Goal: Task Accomplishment & Management: Use online tool/utility

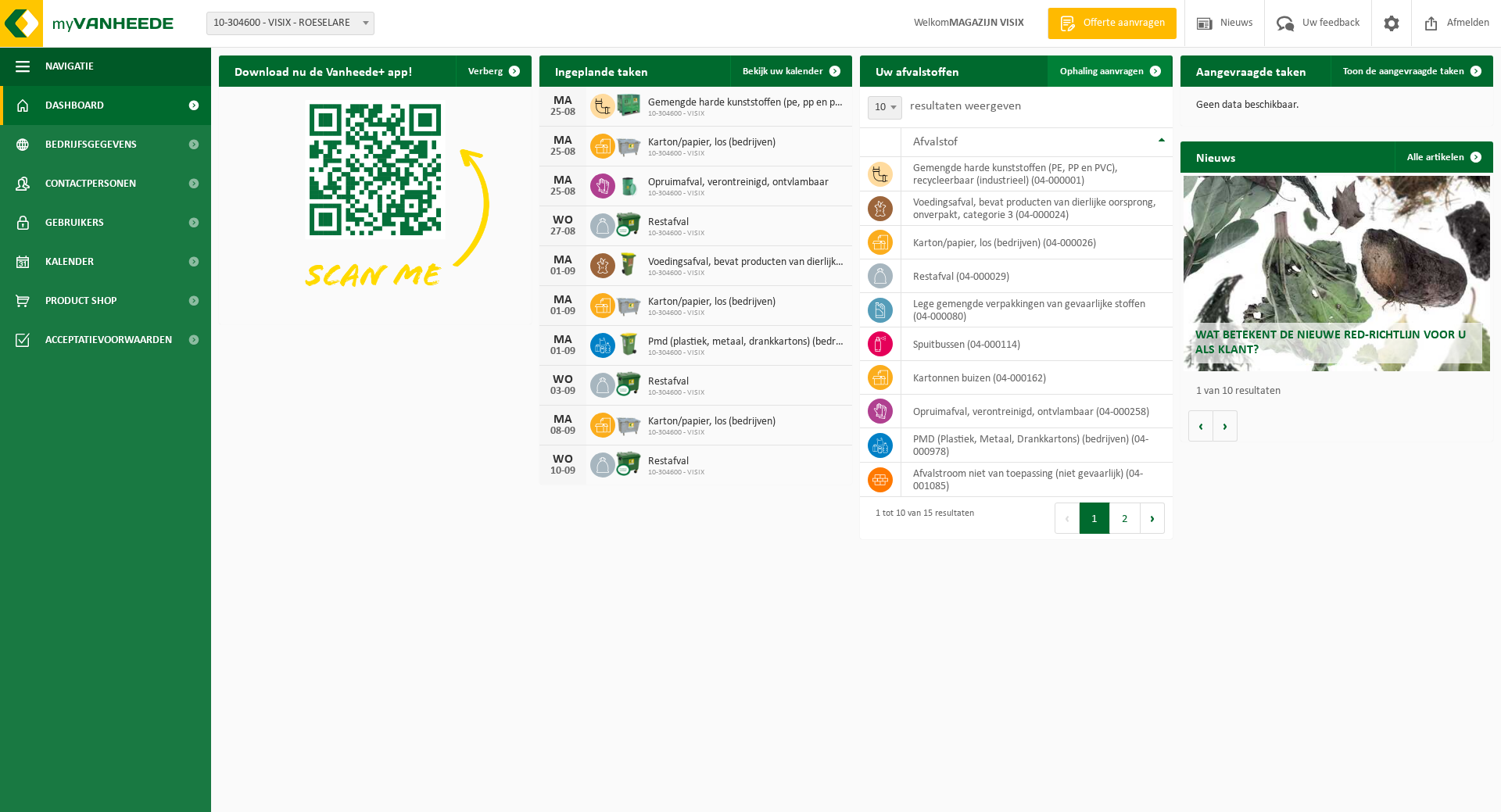
click at [1112, 60] on link "Ophaling aanvragen" at bounding box center [1109, 70] width 123 height 31
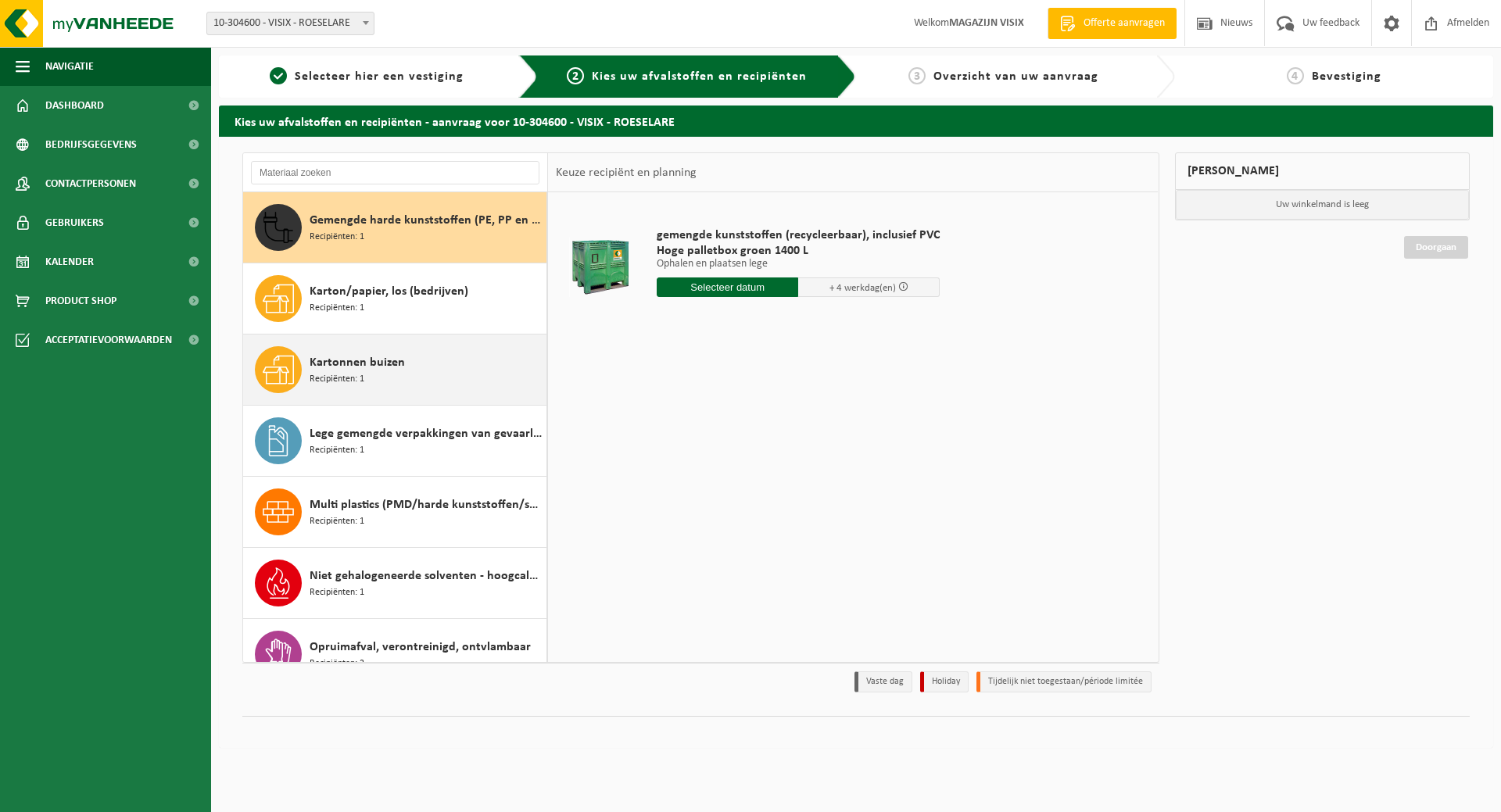
click at [381, 361] on span "Kartonnen buizen" at bounding box center [358, 363] width 95 height 19
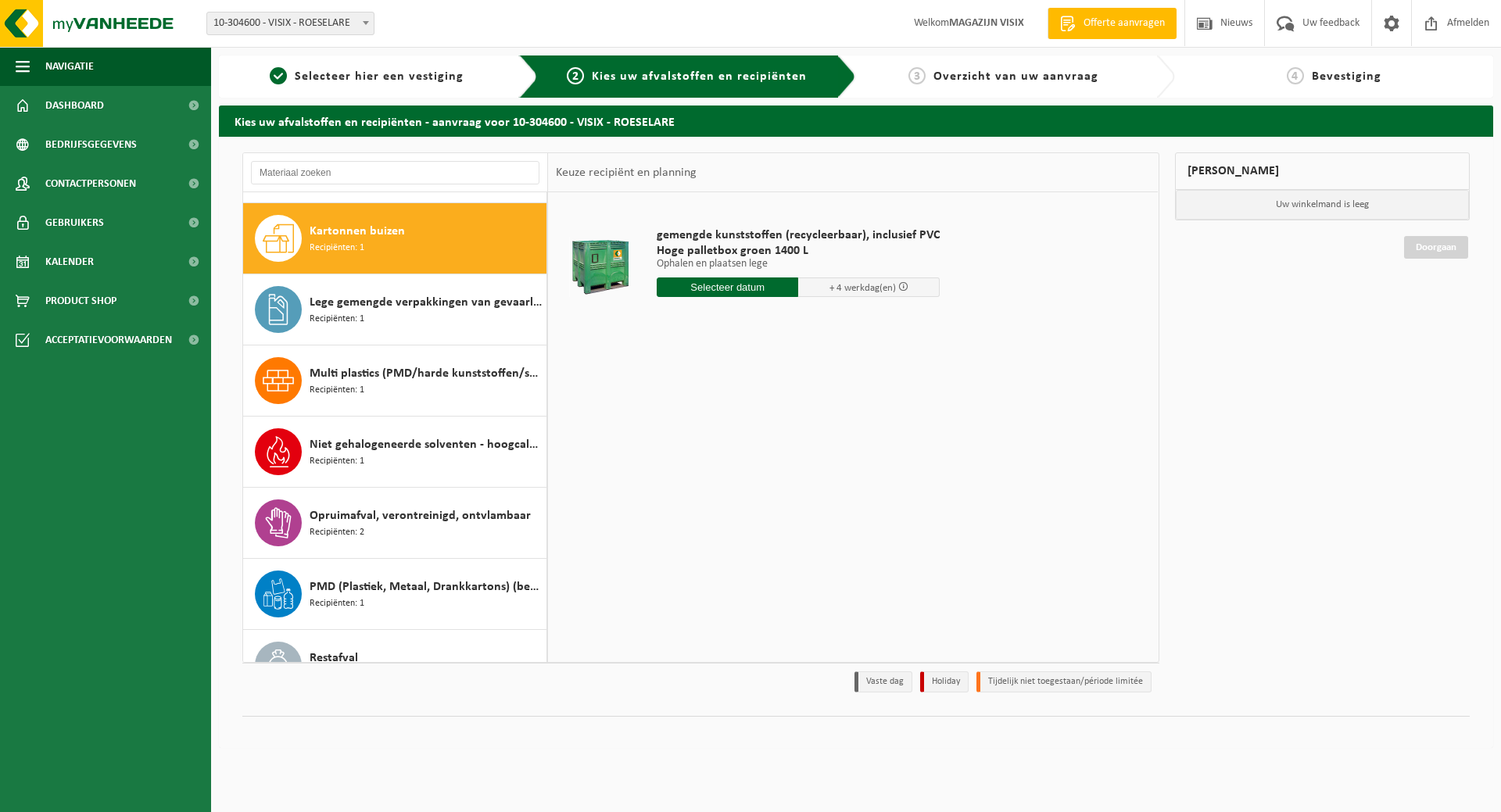
scroll to position [143, 0]
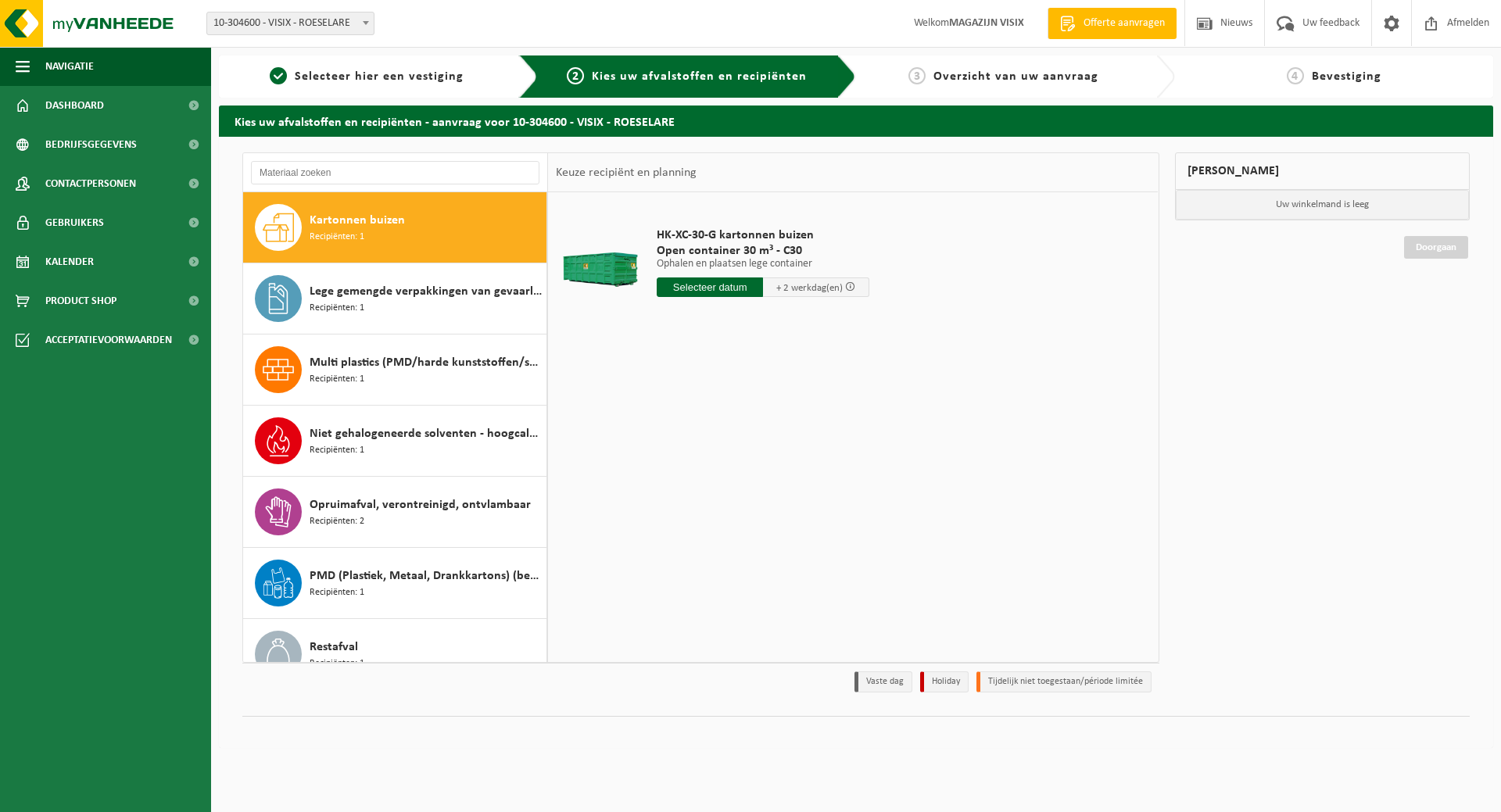
click at [708, 290] on input "text" at bounding box center [709, 287] width 106 height 20
click at [698, 476] on div "26" at bounding box center [698, 476] width 27 height 25
type input "Van 2025-08-26"
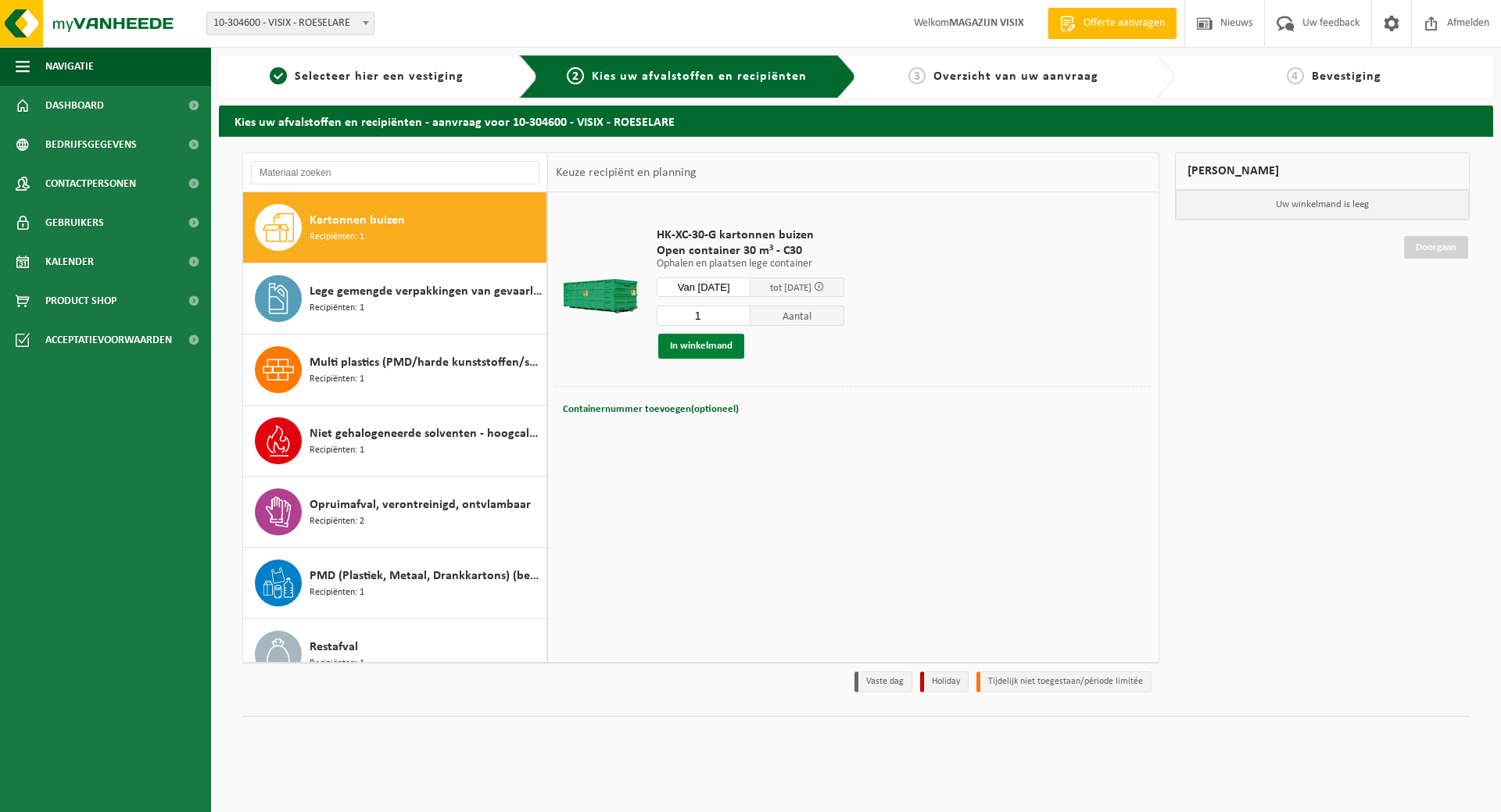
click at [722, 342] on button "In winkelmand" at bounding box center [701, 346] width 86 height 25
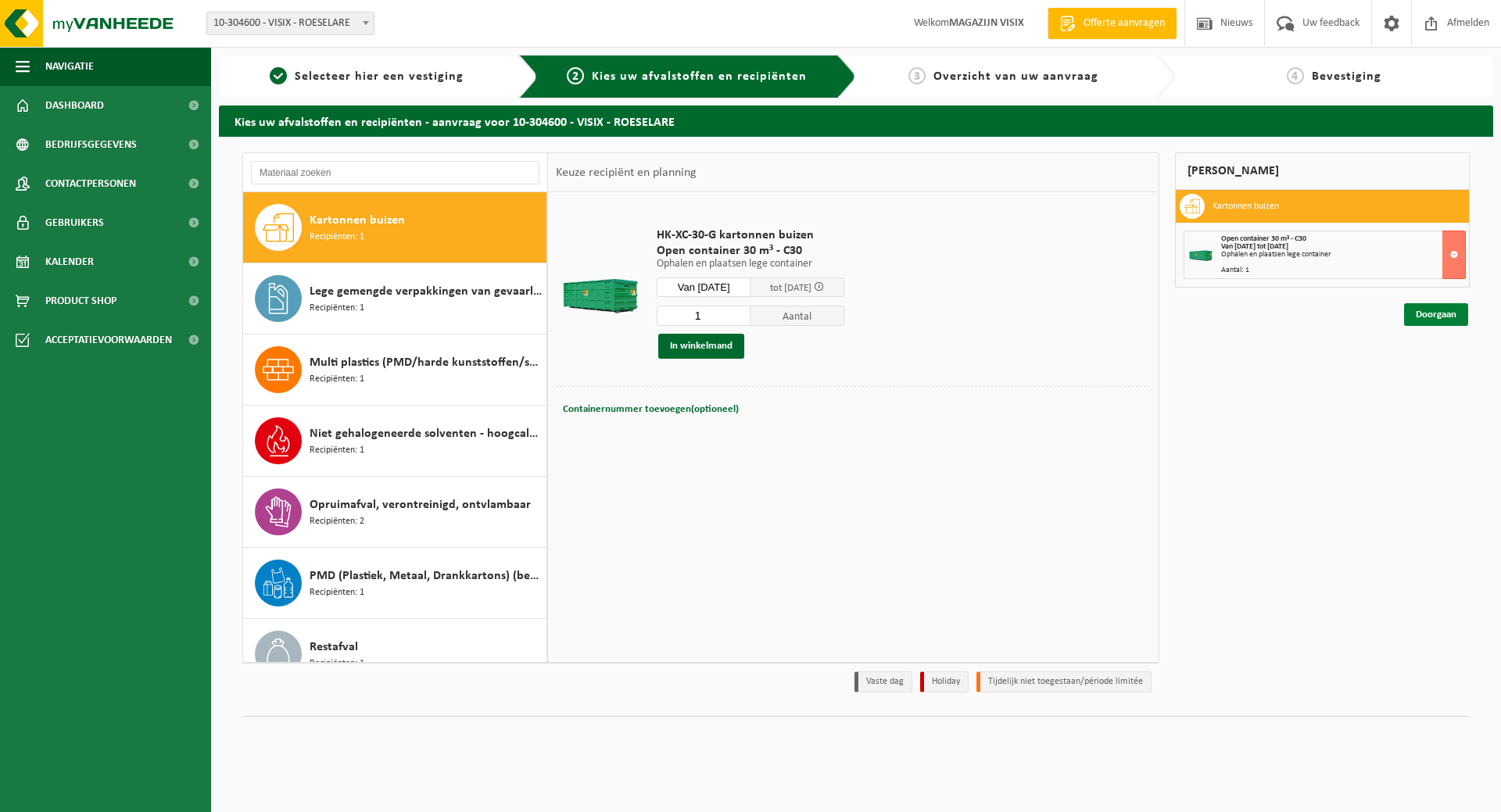
click at [1465, 320] on link "Doorgaan" at bounding box center [1436, 314] width 64 height 23
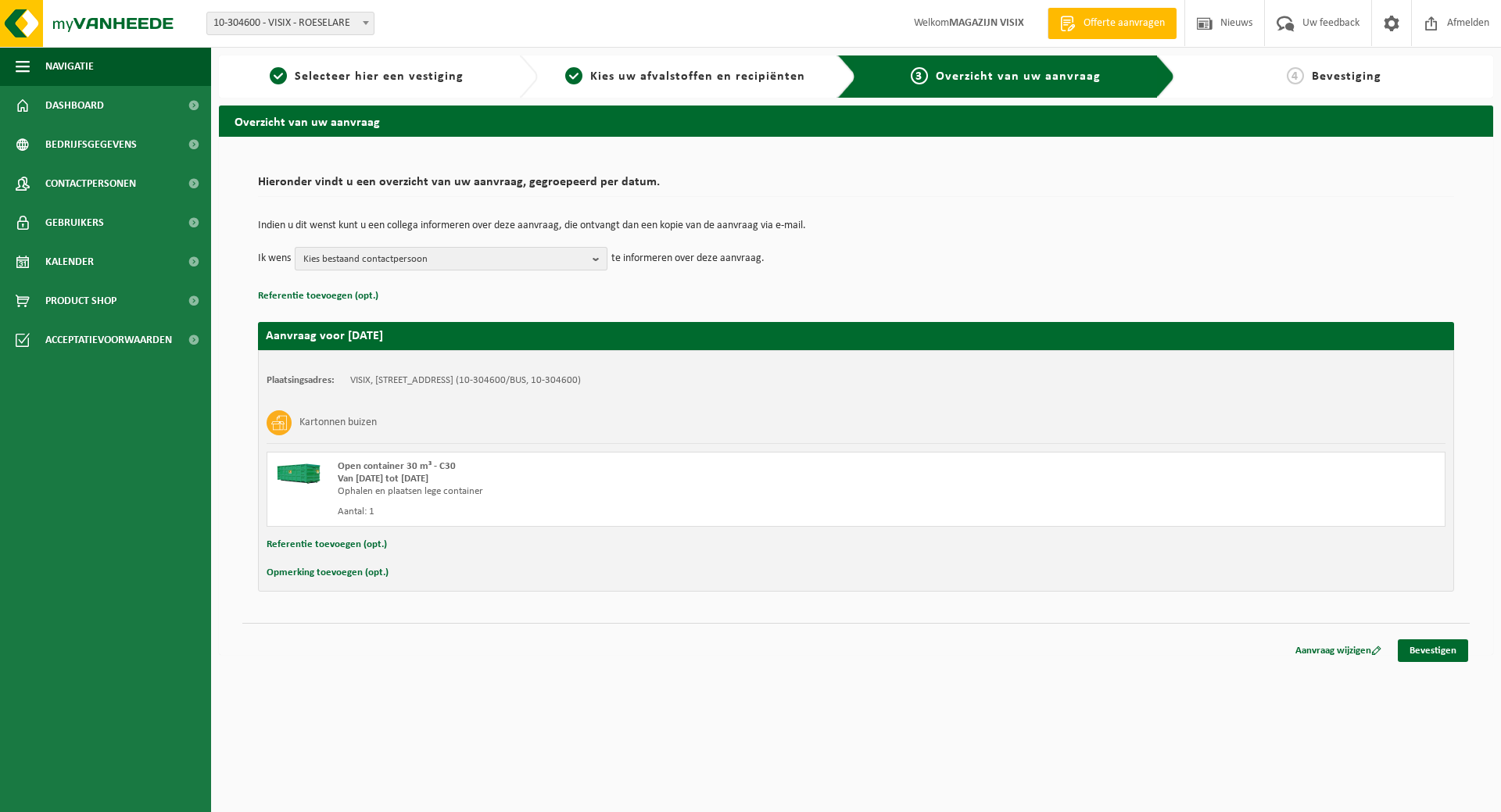
click at [457, 262] on span "Kies bestaand contactpersoon" at bounding box center [444, 260] width 283 height 24
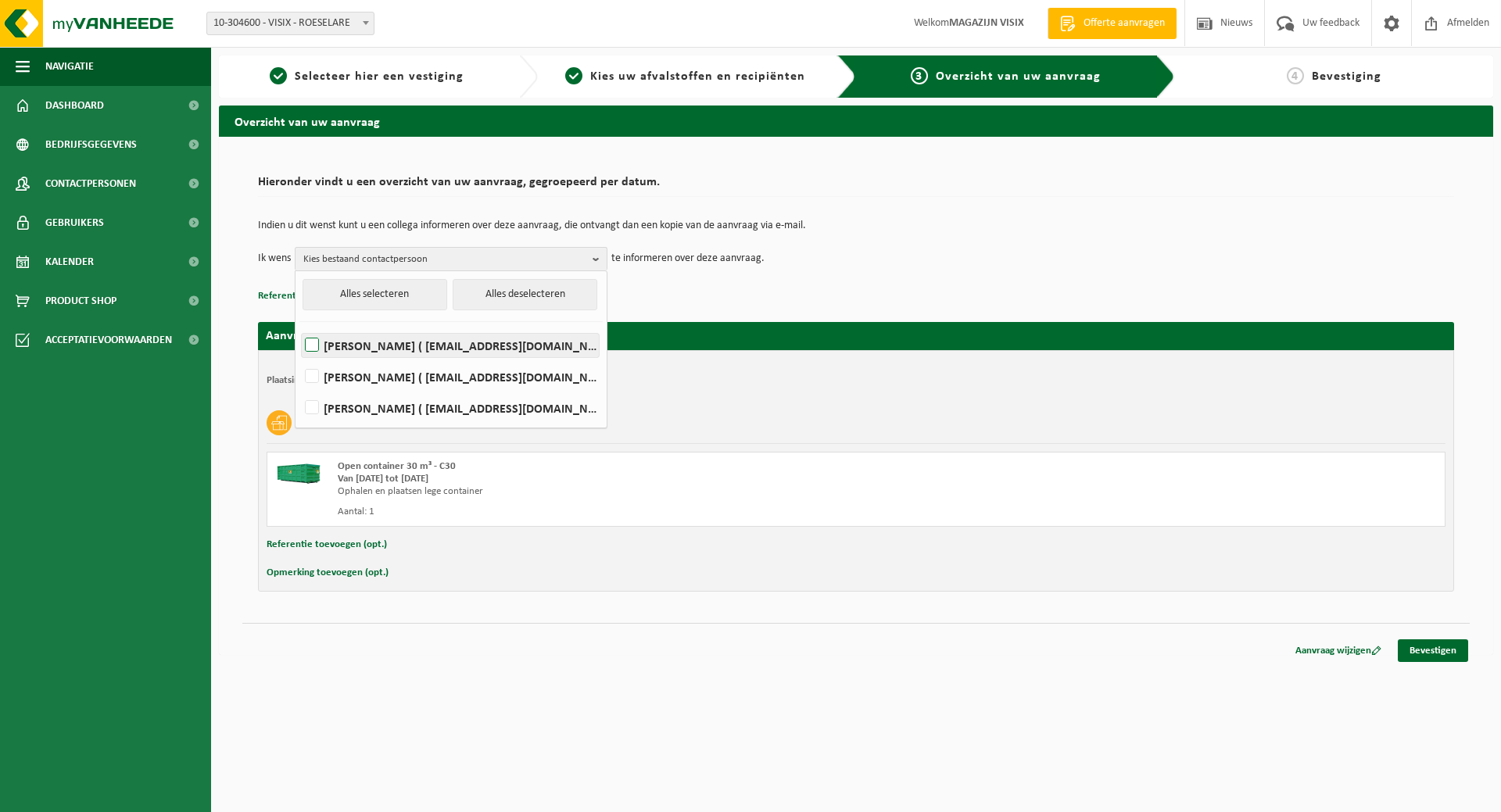
click at [436, 342] on label "[PERSON_NAME] ( [EMAIL_ADDRESS][DOMAIN_NAME] )" at bounding box center [450, 346] width 297 height 24
click at [300, 326] on input "[PERSON_NAME] ( [EMAIL_ADDRESS][DOMAIN_NAME] )" at bounding box center [299, 325] width 1 height 1
checkbox input "true"
click at [1432, 645] on link "Bevestigen" at bounding box center [1433, 651] width 71 height 23
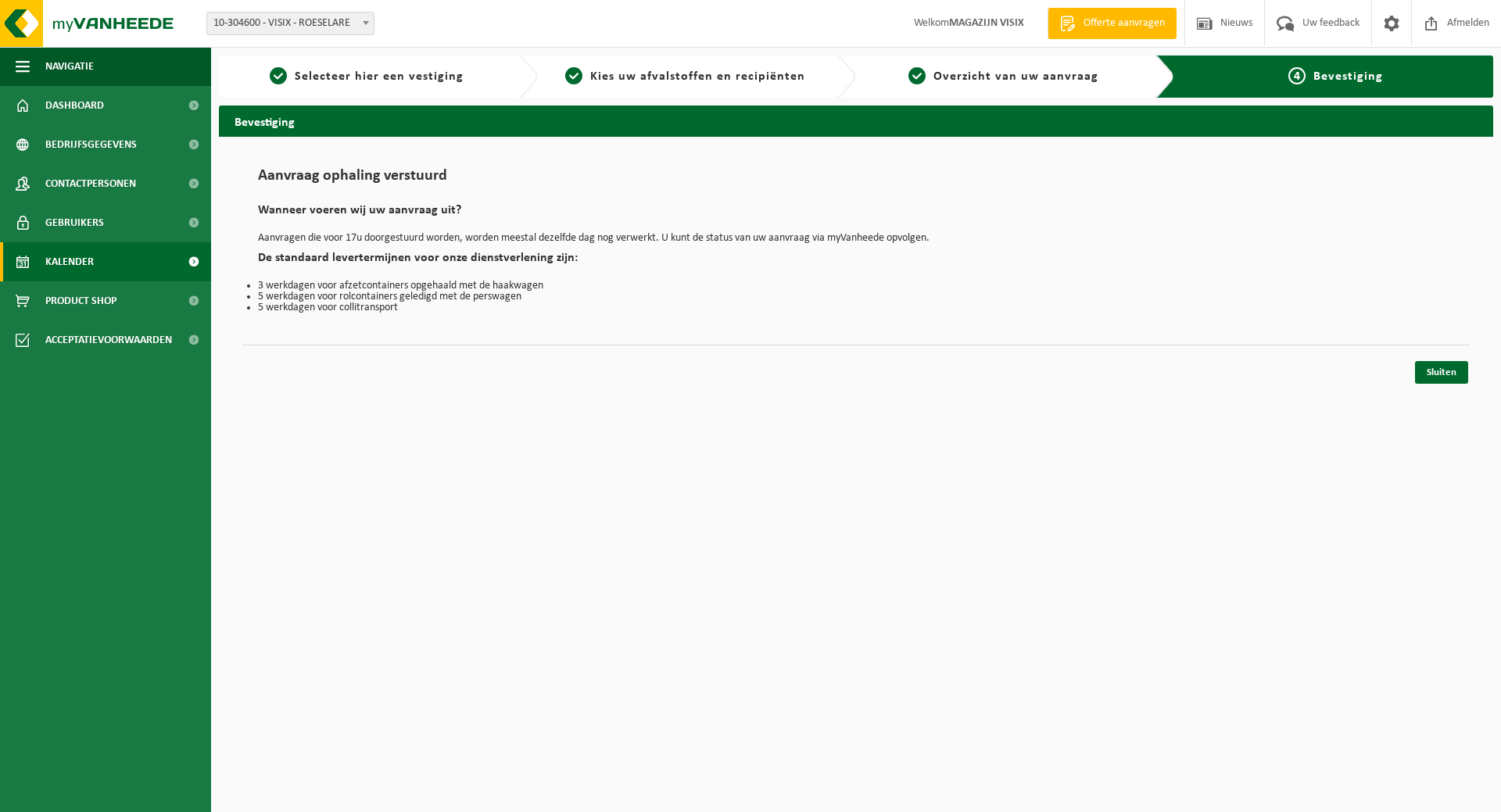
click at [126, 254] on link "Kalender" at bounding box center [105, 262] width 212 height 39
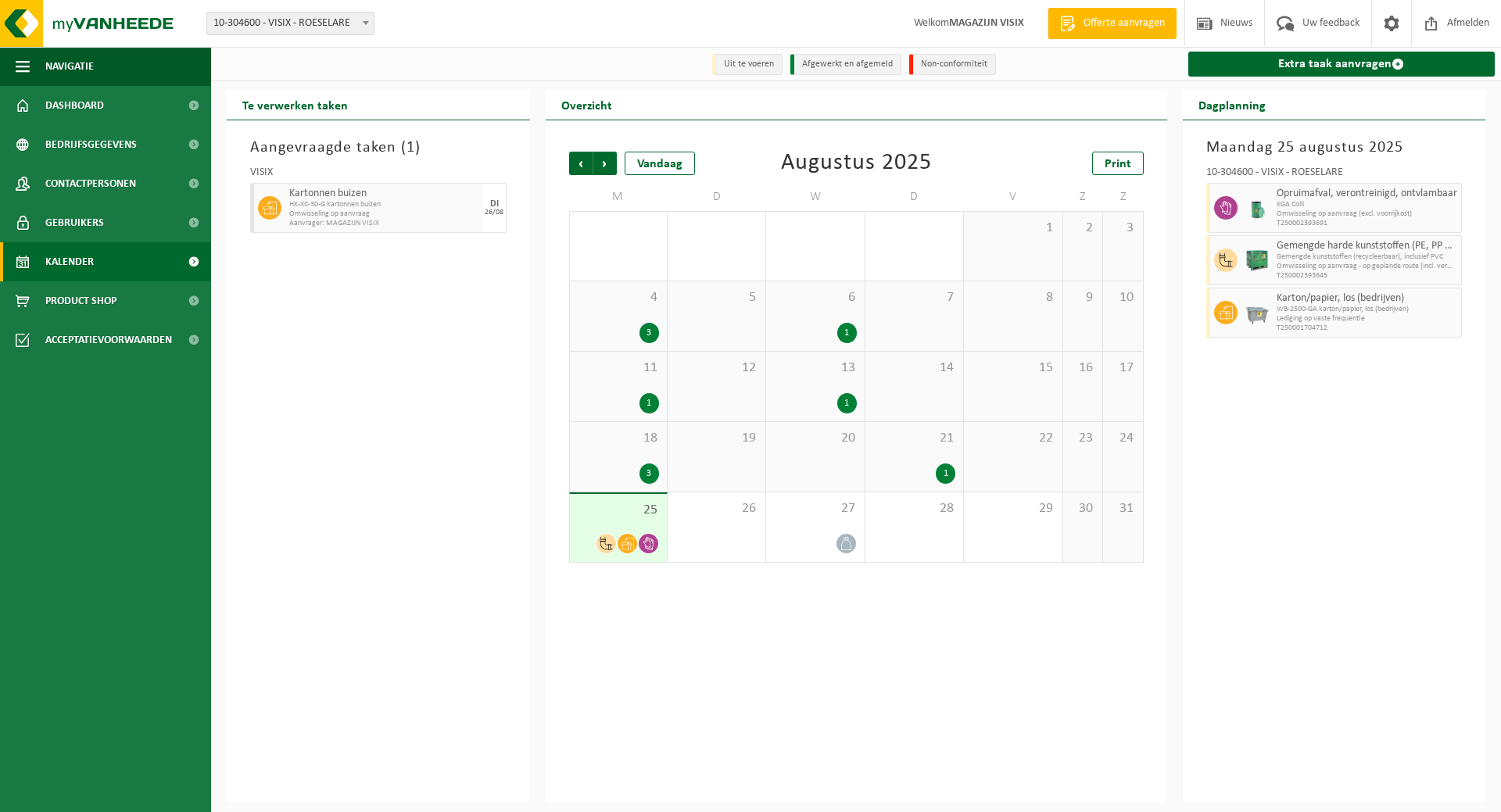
click at [612, 543] on icon at bounding box center [607, 544] width 14 height 14
click at [1265, 253] on img at bounding box center [1257, 261] width 24 height 24
click at [1318, 211] on span "Omwisseling op aanvraag (excl. voorrijkost)" at bounding box center [1368, 214] width 182 height 9
